Goal: Contribute content: Add original content to the website for others to see

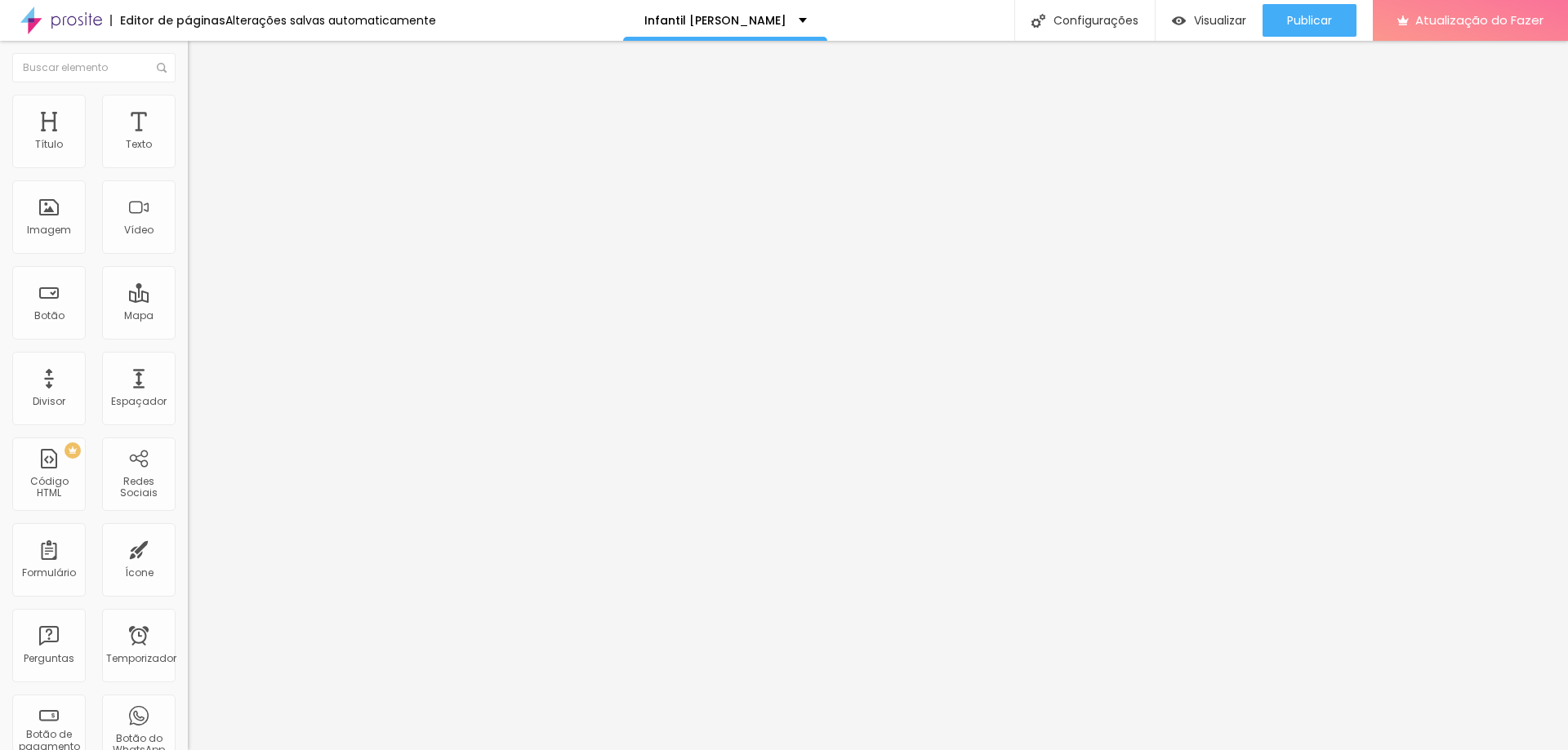
click at [198, 141] on font "Trocar imagem" at bounding box center [237, 133] width 79 height 14
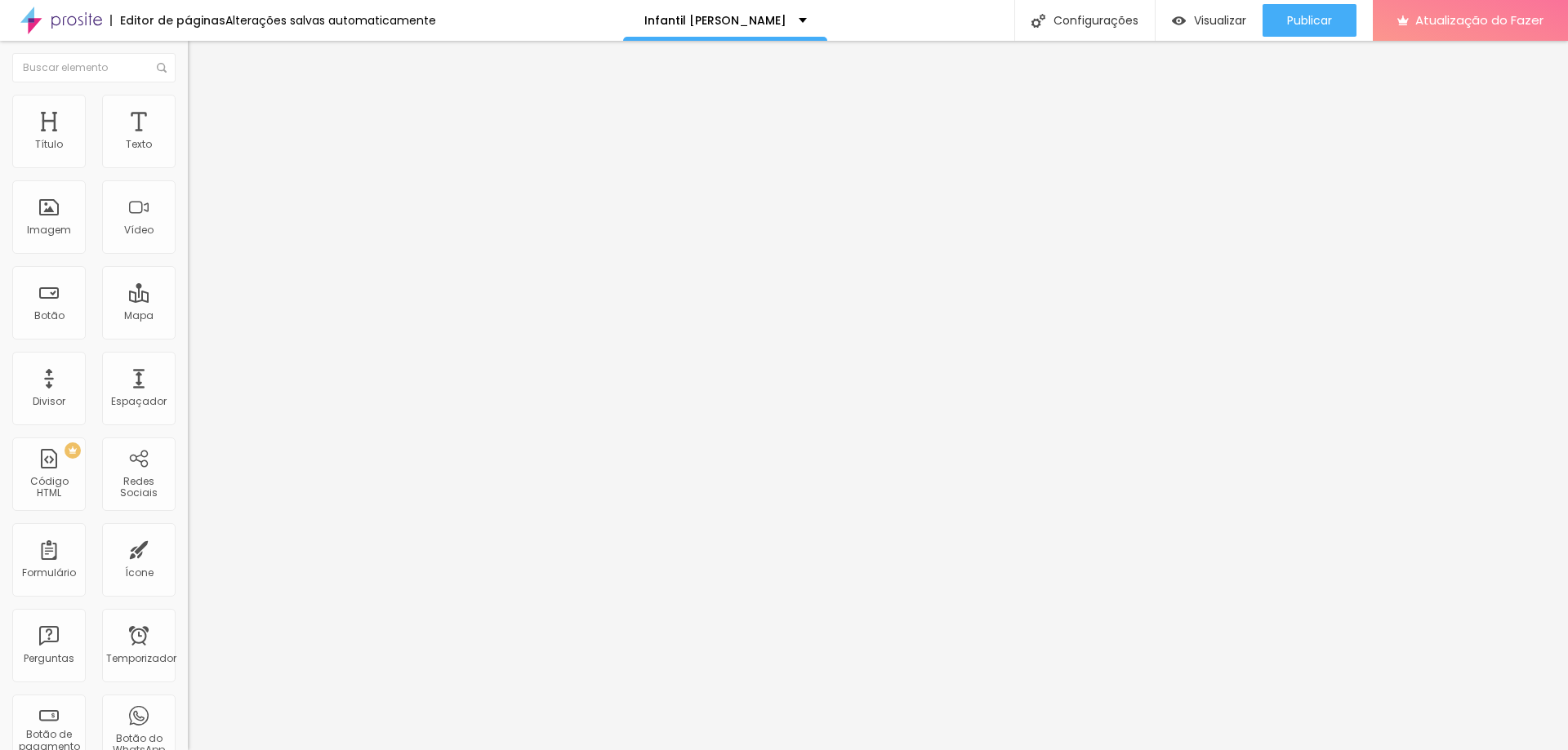
click at [198, 141] on font "Trocar imagem" at bounding box center [237, 133] width 79 height 14
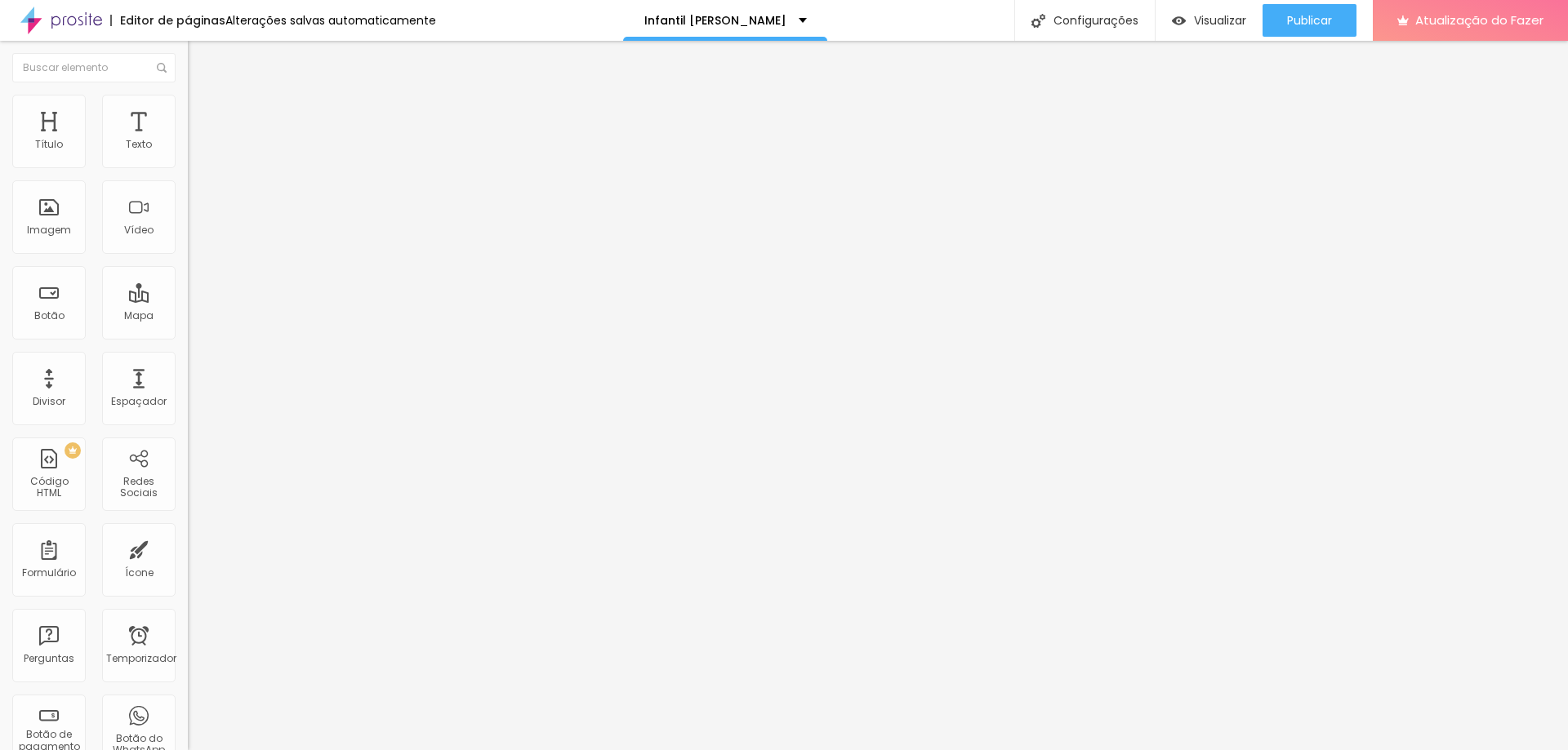
click at [198, 141] on font "Trocar imagem" at bounding box center [237, 133] width 79 height 14
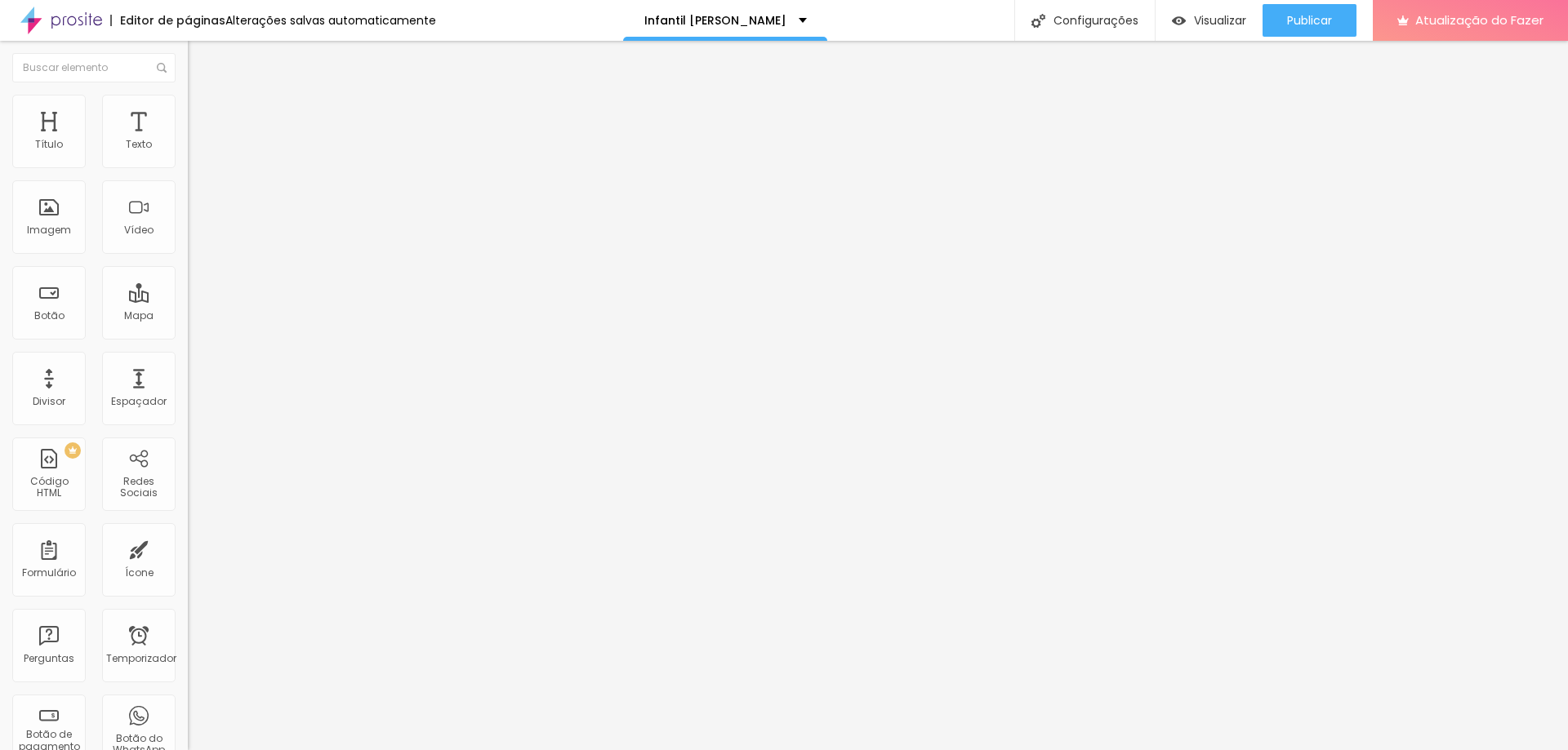
click at [198, 141] on font "Trocar imagem" at bounding box center [237, 133] width 79 height 14
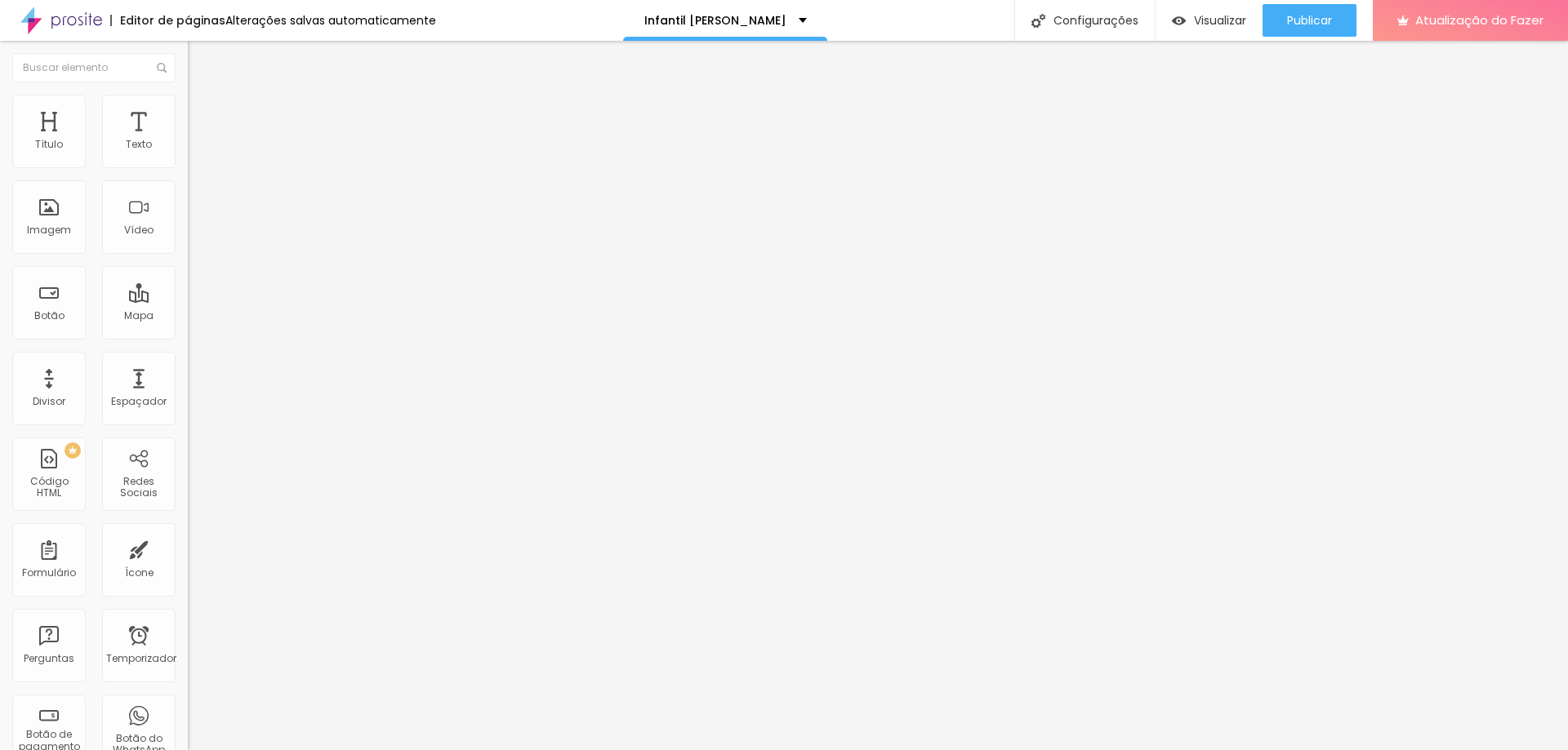
click at [1331, 24] on font "Publicar" at bounding box center [1309, 20] width 45 height 16
click at [188, 335] on input "[URL][DOMAIN_NAME]" at bounding box center [285, 326] width 196 height 16
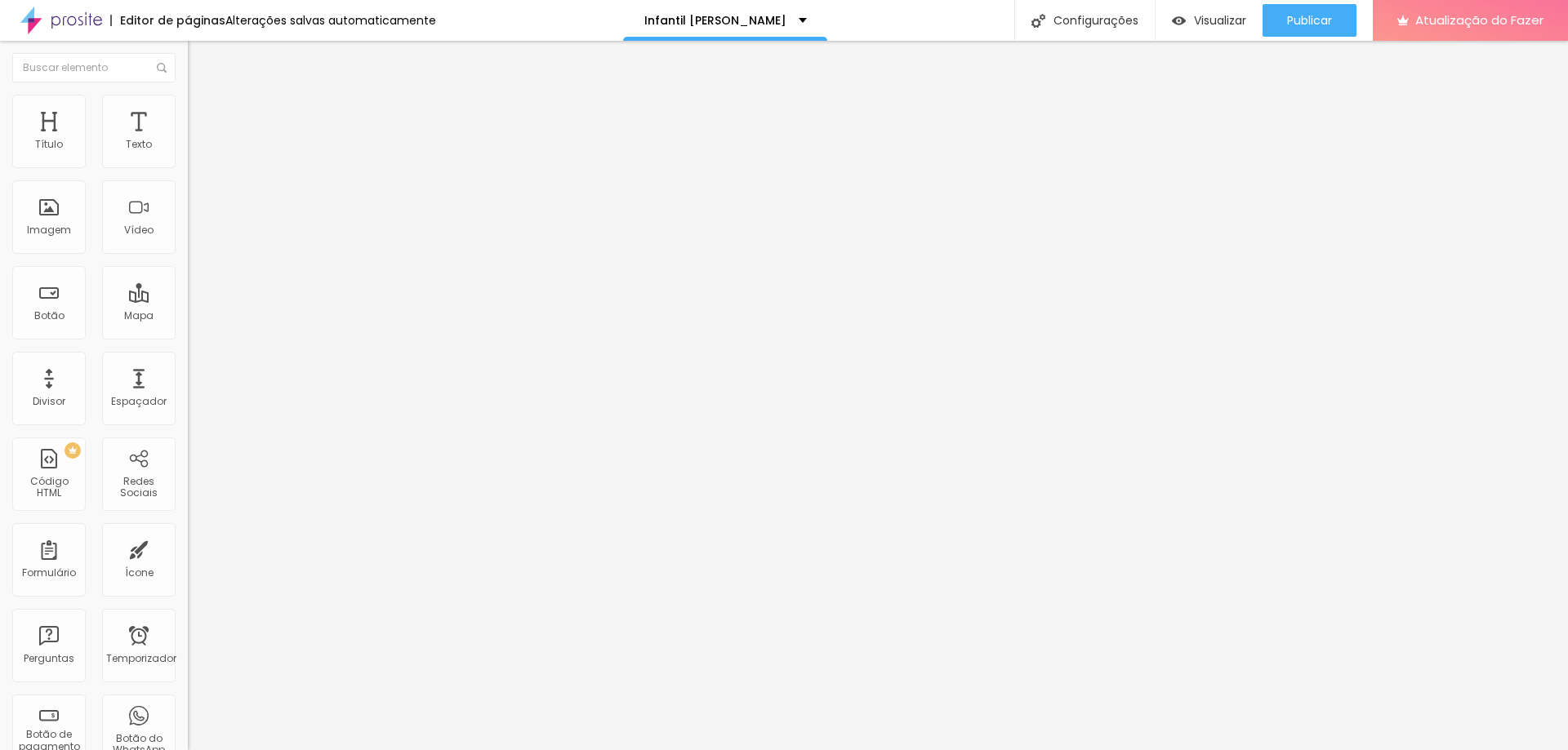
paste input "uSgvA9ho3kNdeejplvwTJgQ-dvCS3bGz"
type input "[URL][DOMAIN_NAME]"
click at [1337, 22] on button "Publicar" at bounding box center [1309, 20] width 94 height 32
click at [76, 20] on img at bounding box center [61, 20] width 81 height 41
